Goal: Book appointment/travel/reservation

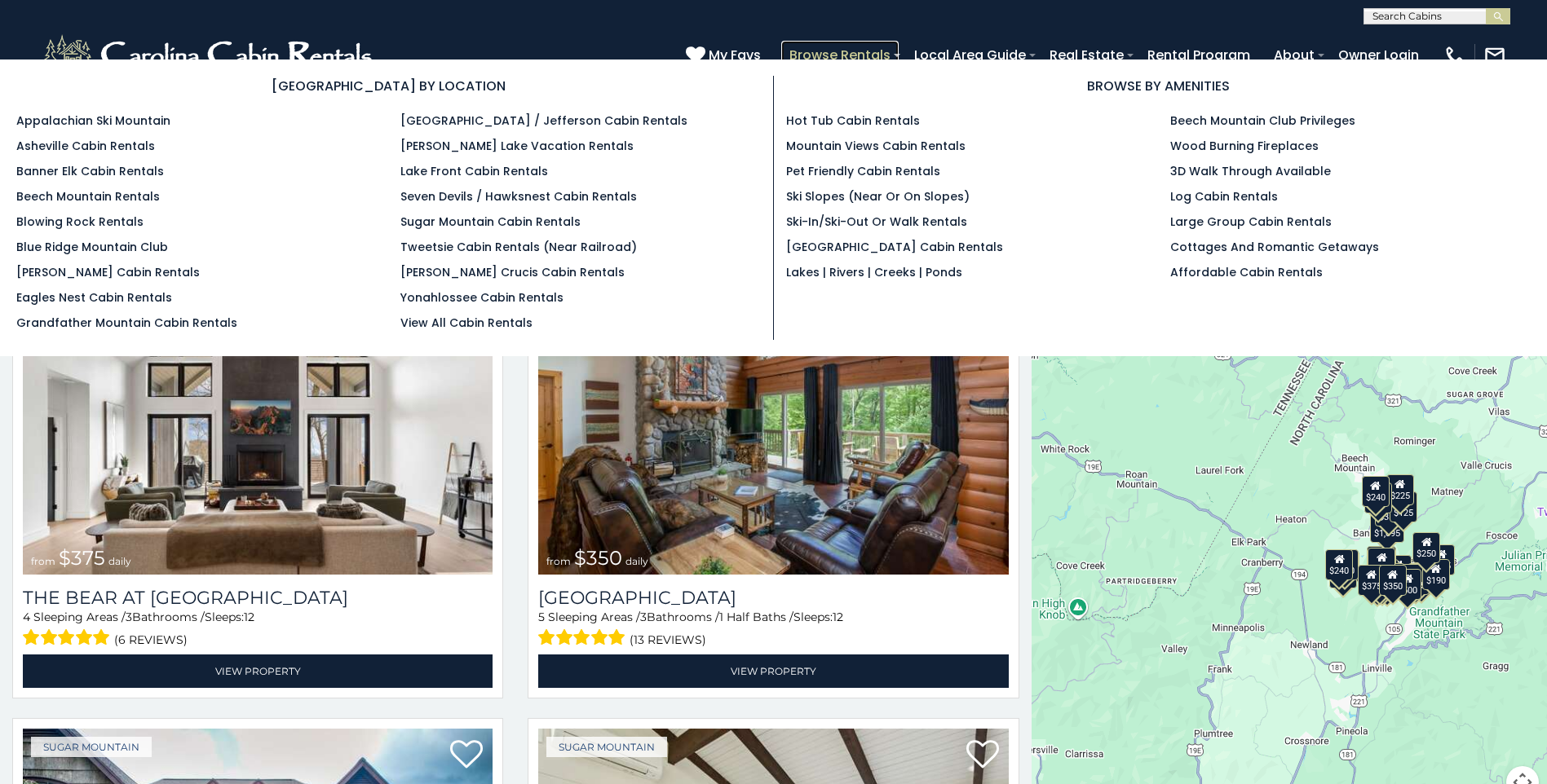
click at [814, 52] on link "Browse Rentals" at bounding box center [839, 54] width 117 height 28
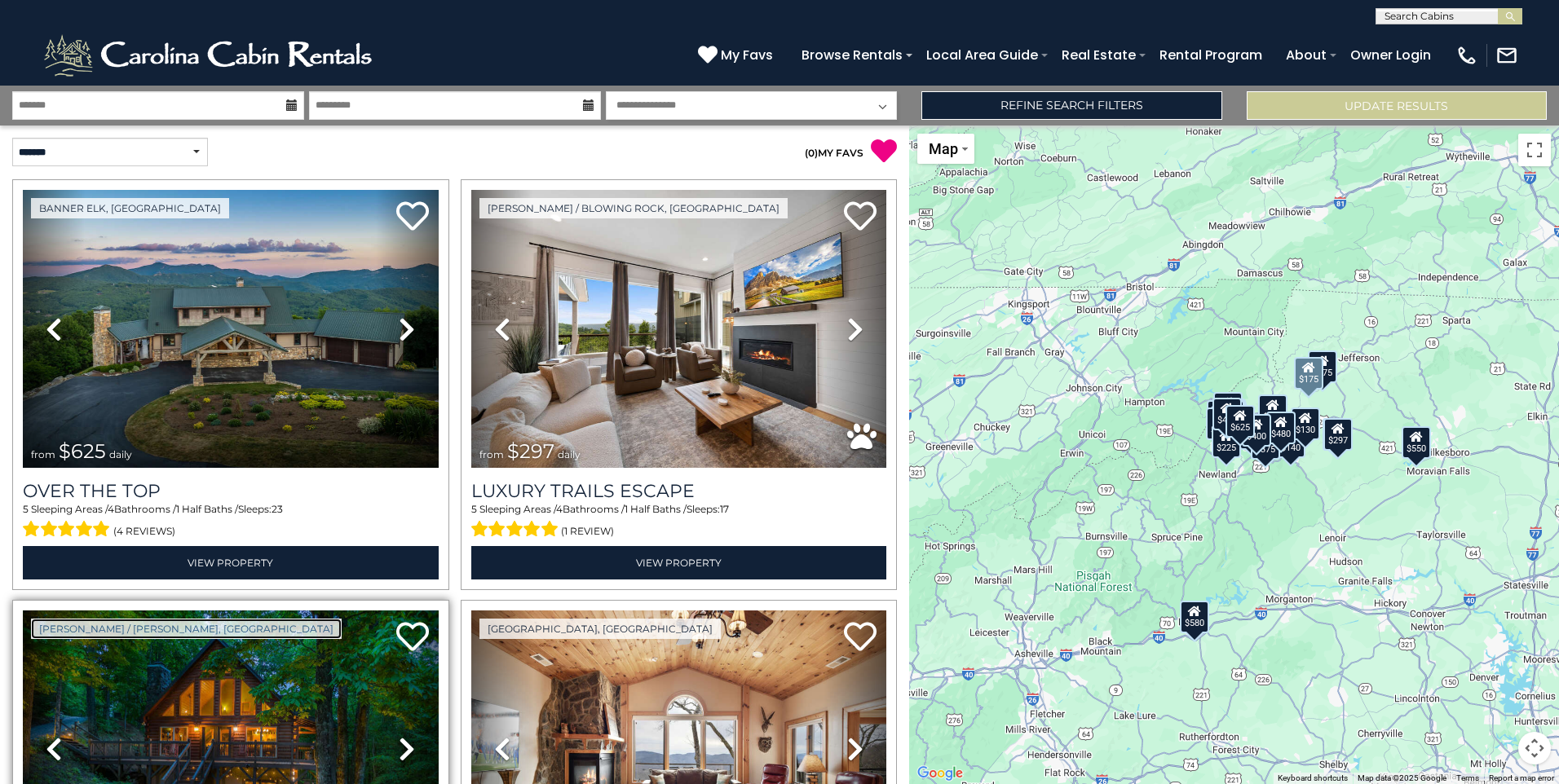
click at [46, 621] on link "[PERSON_NAME] / [PERSON_NAME], [GEOGRAPHIC_DATA]" at bounding box center [186, 629] width 311 height 21
